Goal: Task Accomplishment & Management: Use online tool/utility

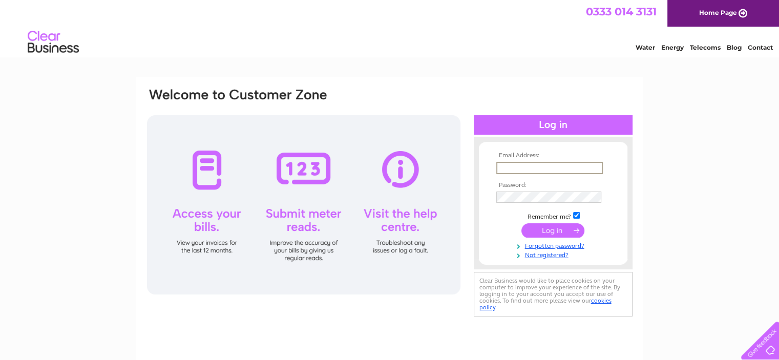
click at [521, 168] on input "text" at bounding box center [549, 168] width 107 height 12
click at [537, 166] on input "text" at bounding box center [549, 167] width 106 height 11
type input "office@eastfifefc.info"
click at [521, 223] on input "submit" at bounding box center [552, 230] width 63 height 14
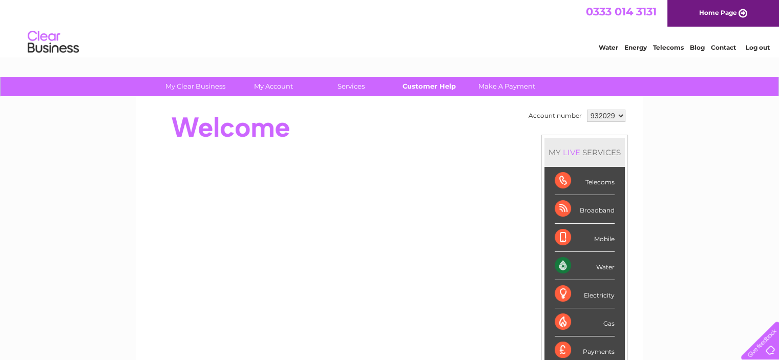
click at [433, 83] on link "Customer Help" at bounding box center [429, 86] width 85 height 19
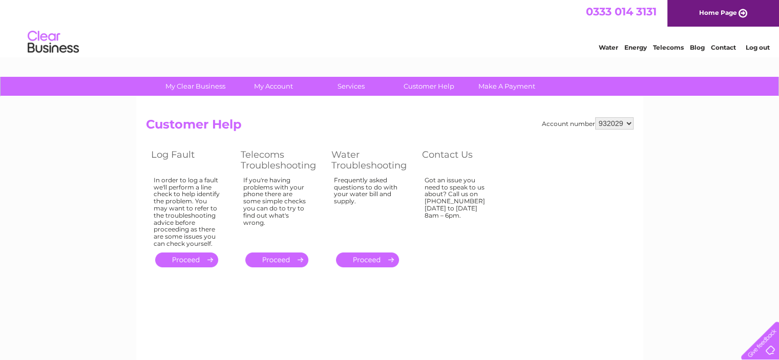
click at [381, 256] on link "." at bounding box center [367, 260] width 63 height 15
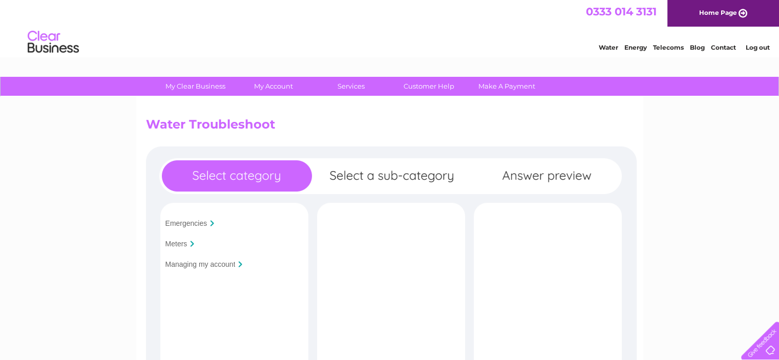
click at [175, 243] on input "Meters" at bounding box center [176, 244] width 22 height 8
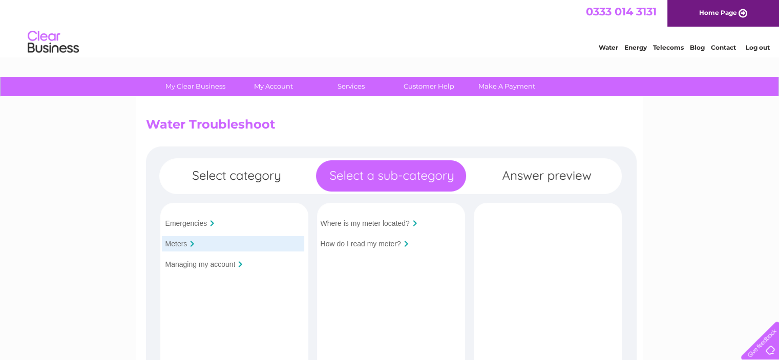
click at [372, 245] on input "How do I read my meter?" at bounding box center [361, 244] width 80 height 8
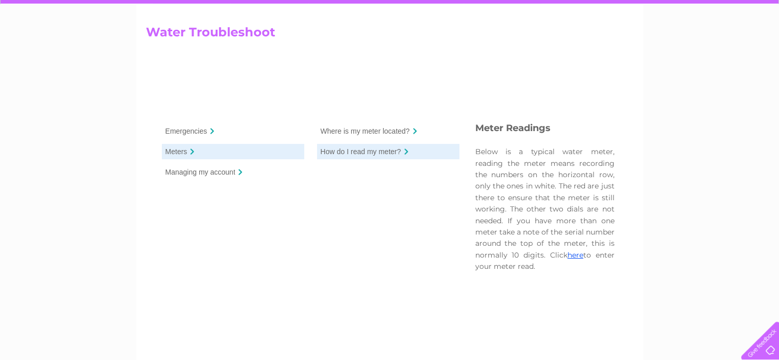
scroll to position [205, 0]
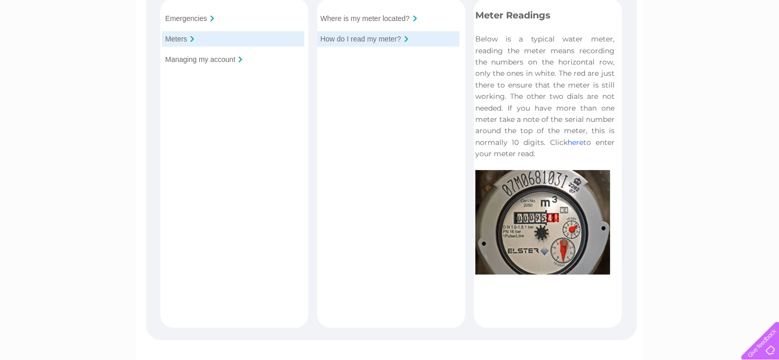
click at [577, 143] on link "here" at bounding box center [576, 142] width 16 height 9
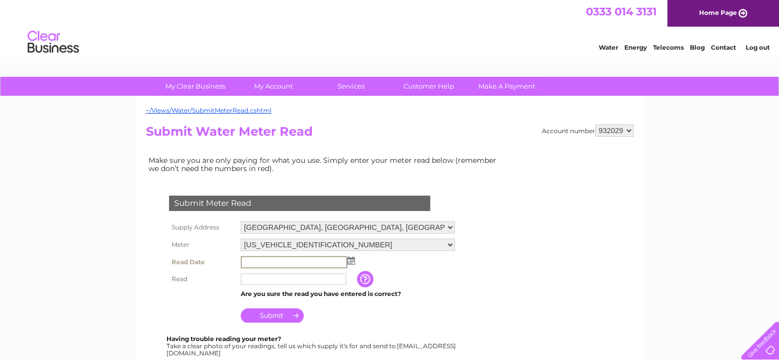
click at [259, 260] on input "text" at bounding box center [294, 262] width 107 height 12
click at [352, 261] on img at bounding box center [350, 260] width 8 height 8
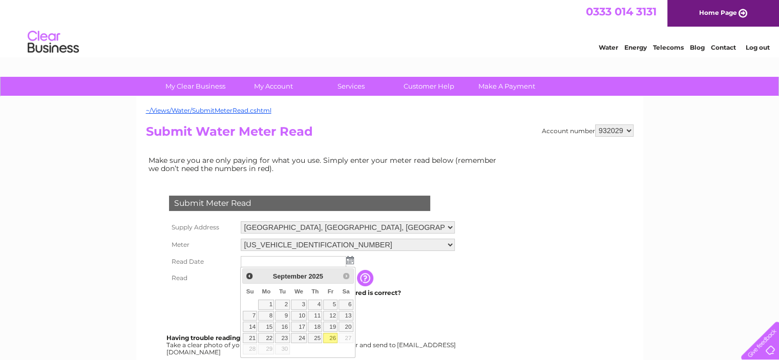
click at [332, 338] on link "26" at bounding box center [330, 338] width 14 height 10
type input "2025/09/26"
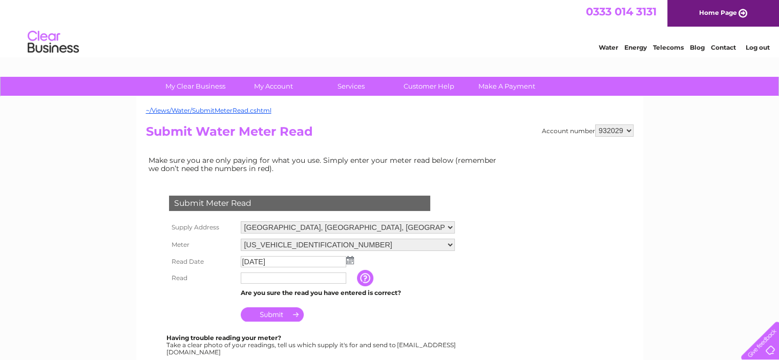
click at [269, 279] on input "text" at bounding box center [294, 278] width 106 height 11
type input "3761"
click at [270, 311] on input "Submit" at bounding box center [272, 314] width 63 height 14
